Goal: Check status: Check status

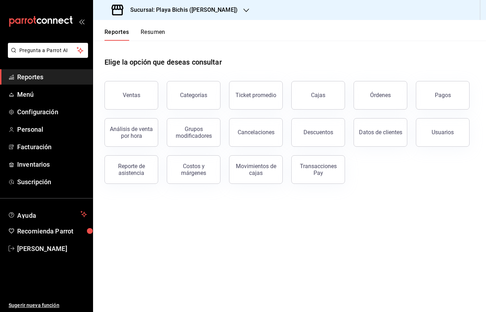
click at [217, 13] on h3 "Sucursal: Playa Bichis ([PERSON_NAME])" at bounding box center [180, 10] width 113 height 9
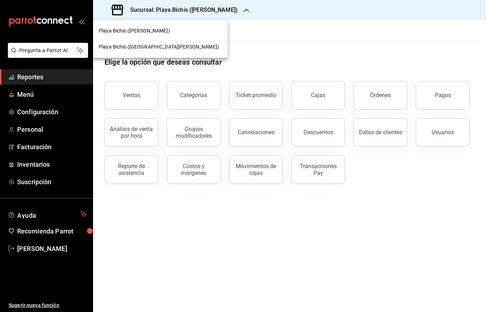
click at [147, 46] on span "Playa Bichis ([GEOGRAPHIC_DATA][PERSON_NAME])" at bounding box center [159, 47] width 120 height 8
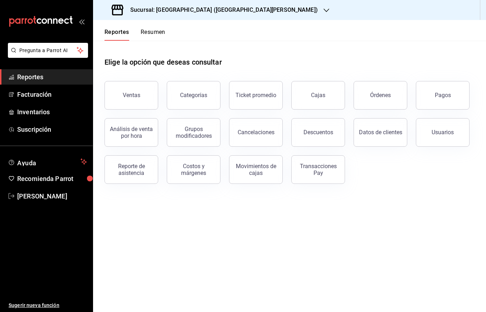
click at [211, 11] on h3 "Sucursal: [GEOGRAPHIC_DATA] ([GEOGRAPHIC_DATA][PERSON_NAME])" at bounding box center [220, 10] width 193 height 9
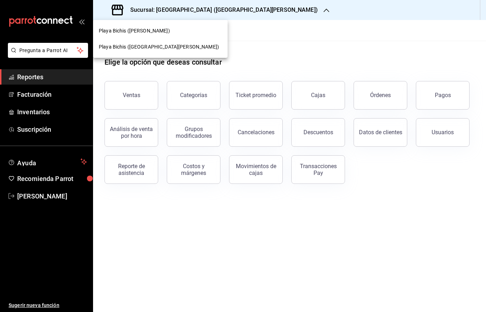
click at [139, 32] on span "Playa Bichis ([PERSON_NAME])" at bounding box center [134, 31] width 71 height 8
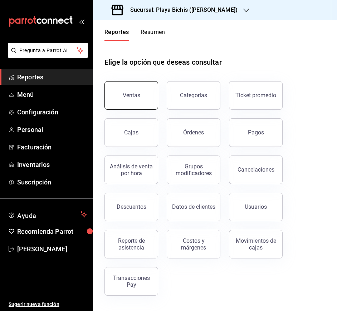
click at [131, 99] on button "Ventas" at bounding box center [131, 95] width 54 height 29
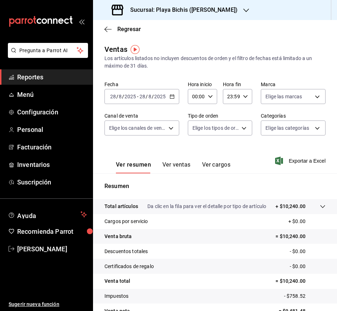
click at [167, 97] on div "[DATE] [DATE] - [DATE] [DATE]" at bounding box center [141, 96] width 75 height 15
click at [173, 95] on icon "button" at bounding box center [171, 96] width 5 height 5
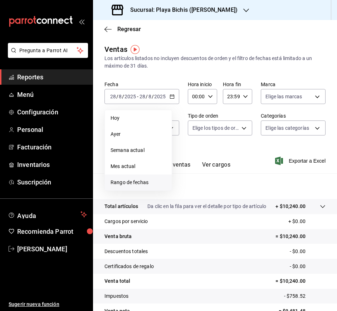
click at [148, 183] on span "Rango de fechas" at bounding box center [137, 183] width 55 height 8
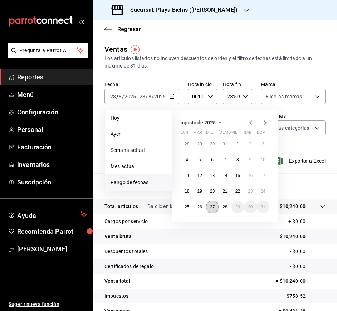
click at [210, 207] on abbr "27" at bounding box center [212, 207] width 5 height 5
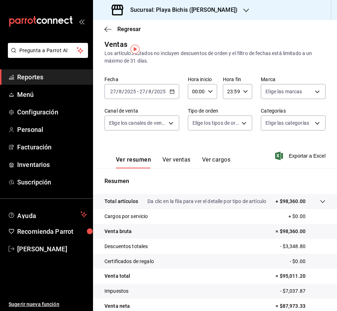
scroll to position [39, 0]
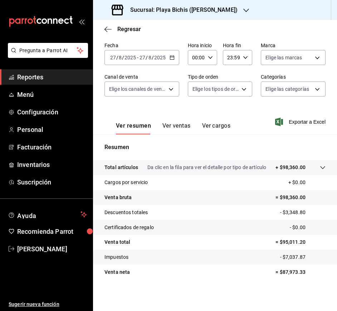
click at [243, 10] on icon "button" at bounding box center [246, 11] width 6 height 6
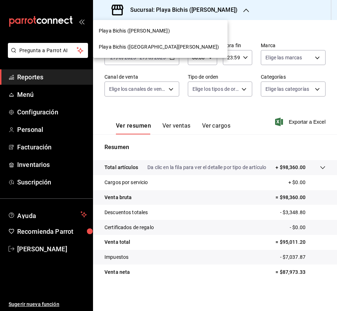
click at [236, 10] on div at bounding box center [168, 155] width 337 height 311
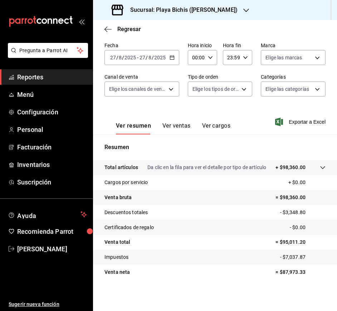
click at [243, 10] on icon "button" at bounding box center [246, 11] width 6 height 6
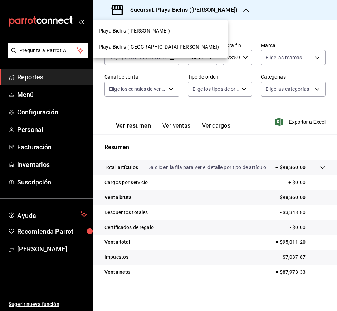
click at [143, 46] on span "Playa Bichis ([GEOGRAPHIC_DATA][PERSON_NAME])" at bounding box center [159, 47] width 120 height 8
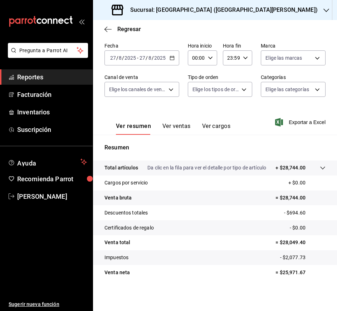
scroll to position [39, 0]
click at [105, 29] on icon "button" at bounding box center [107, 29] width 7 height 0
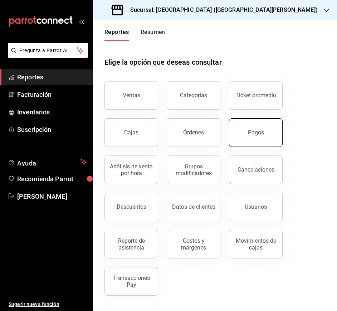
click at [253, 130] on div "Pagos" at bounding box center [256, 132] width 16 height 7
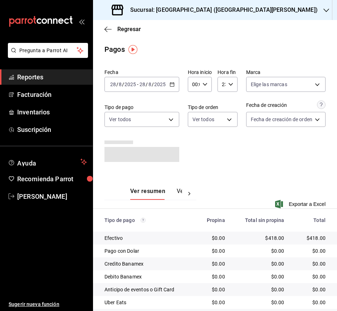
click at [174, 83] on div "[DATE] [DATE] - [DATE] [DATE]" at bounding box center [141, 84] width 75 height 15
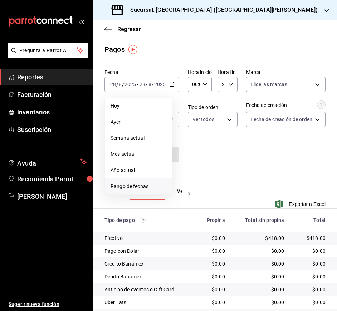
click at [157, 187] on span "Rango de fechas" at bounding box center [137, 187] width 55 height 8
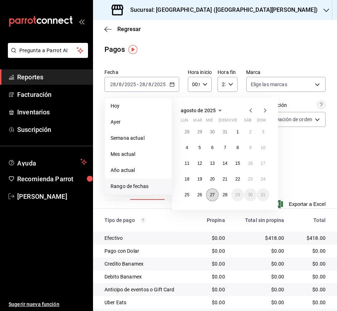
click at [212, 196] on abbr "27" at bounding box center [212, 194] width 5 height 5
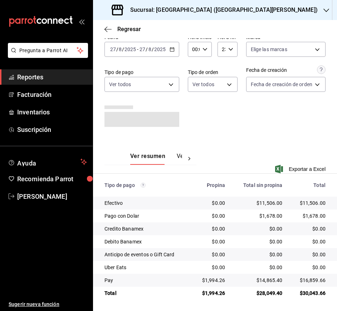
scroll to position [31, 0]
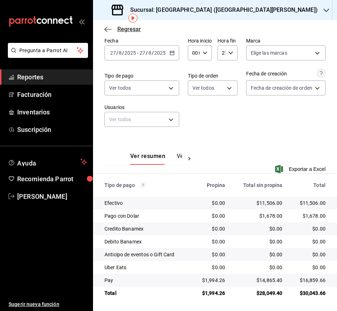
click at [106, 30] on icon "button" at bounding box center [107, 29] width 7 height 6
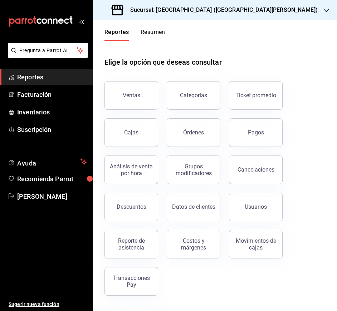
click at [323, 10] on icon "button" at bounding box center [326, 11] width 6 height 4
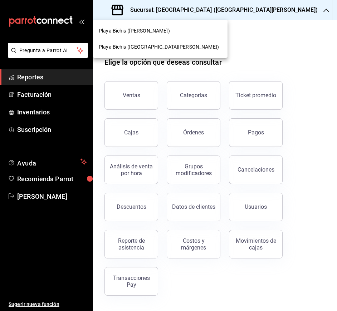
click at [153, 31] on span "Playa Bichis ([PERSON_NAME])" at bounding box center [134, 31] width 71 height 8
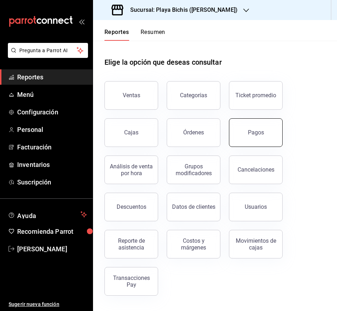
click at [254, 131] on div "Pagos" at bounding box center [256, 132] width 16 height 7
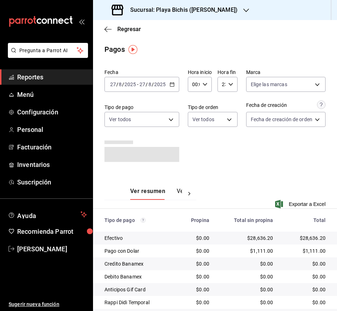
click at [171, 83] on icon "button" at bounding box center [171, 84] width 5 height 5
click at [243, 168] on div "Fecha [DATE] [DATE] - [DATE] [DATE] Hora inicio 00:00 Hora inicio Hora fin 23:5…" at bounding box center [214, 118] width 221 height 104
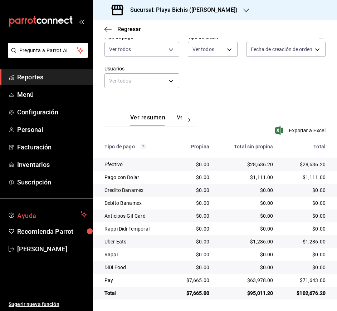
scroll to position [70, 0]
